Goal: Task Accomplishment & Management: Manage account settings

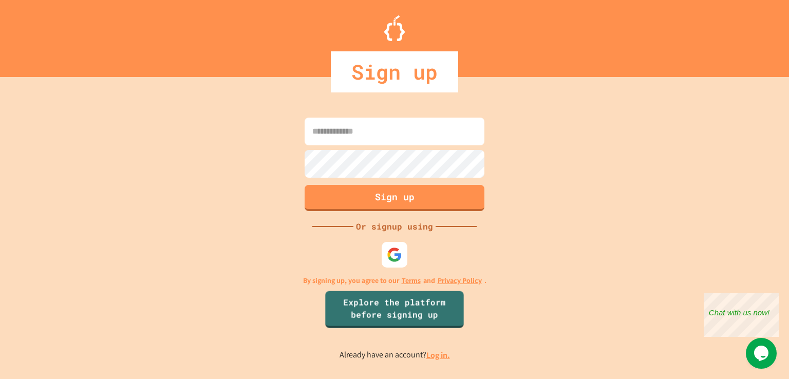
click at [440, 356] on link "Log in." at bounding box center [439, 355] width 24 height 11
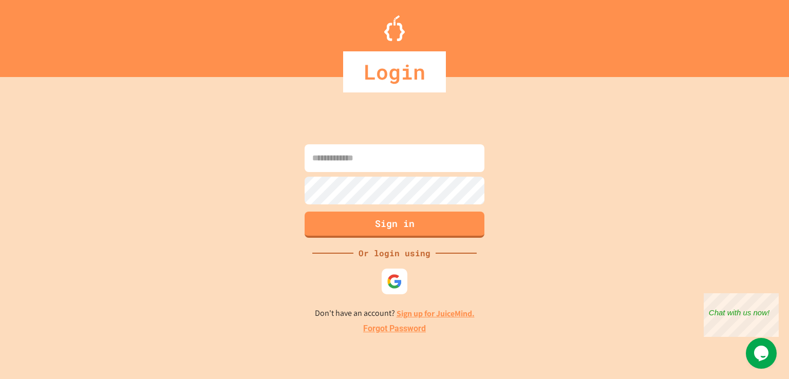
click at [376, 159] on input at bounding box center [395, 158] width 180 height 28
type input "**********"
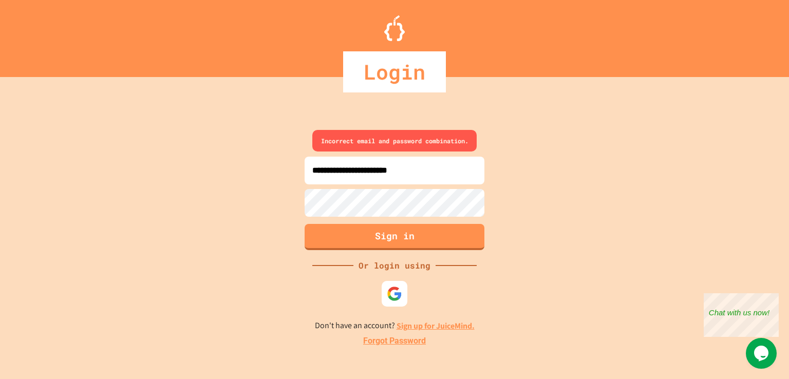
click at [535, 276] on div "**********" at bounding box center [394, 239] width 789 height 282
